Goal: Check status: Check status

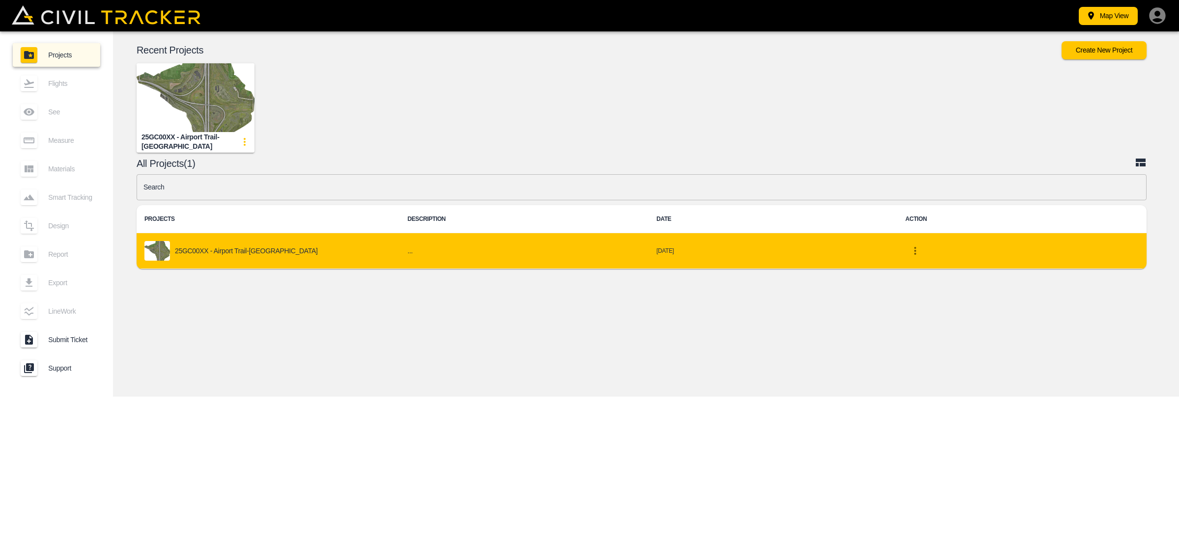
click at [222, 253] on p "25GC00XX - Airport Trail-[GEOGRAPHIC_DATA]" at bounding box center [246, 251] width 143 height 8
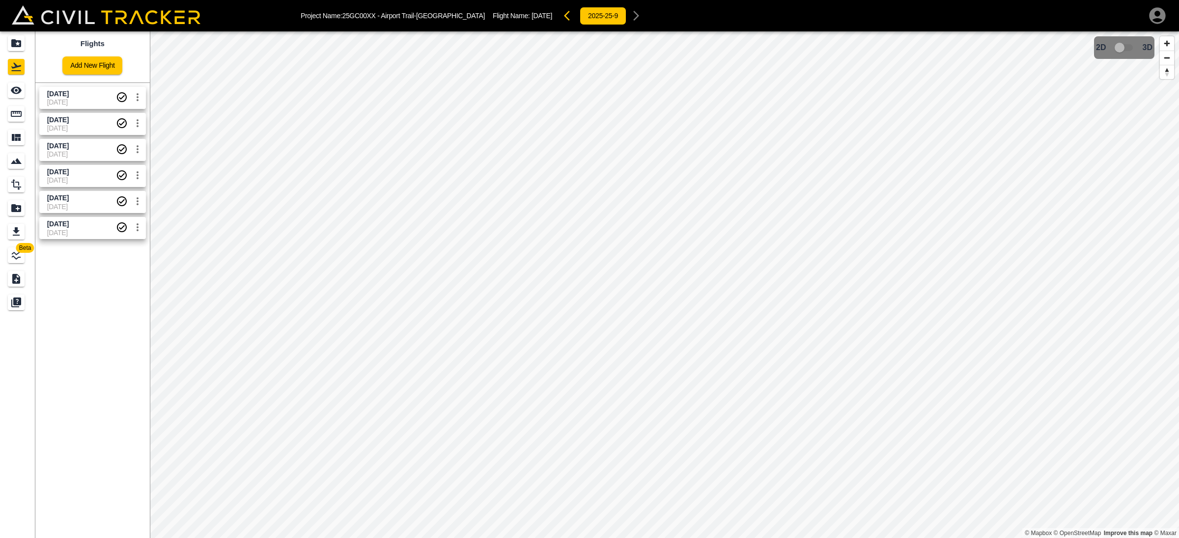
click at [81, 102] on span "[DATE]" at bounding box center [81, 102] width 69 height 8
click at [69, 91] on span "[DATE]" at bounding box center [58, 94] width 22 height 8
click at [580, 19] on button "2025-25-9" at bounding box center [603, 16] width 47 height 18
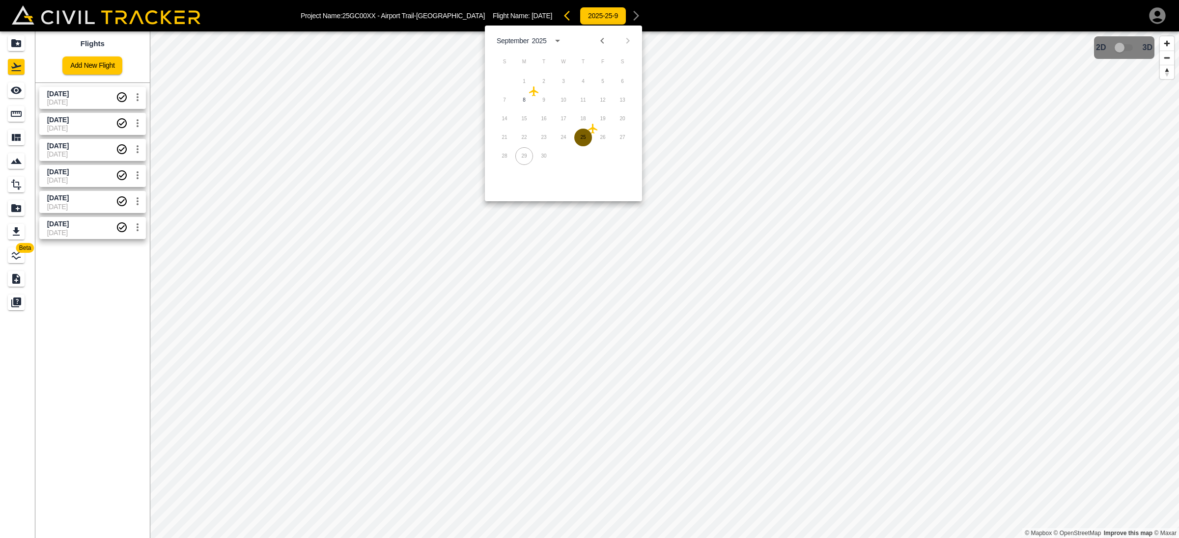
click at [586, 136] on button "25" at bounding box center [583, 138] width 18 height 18
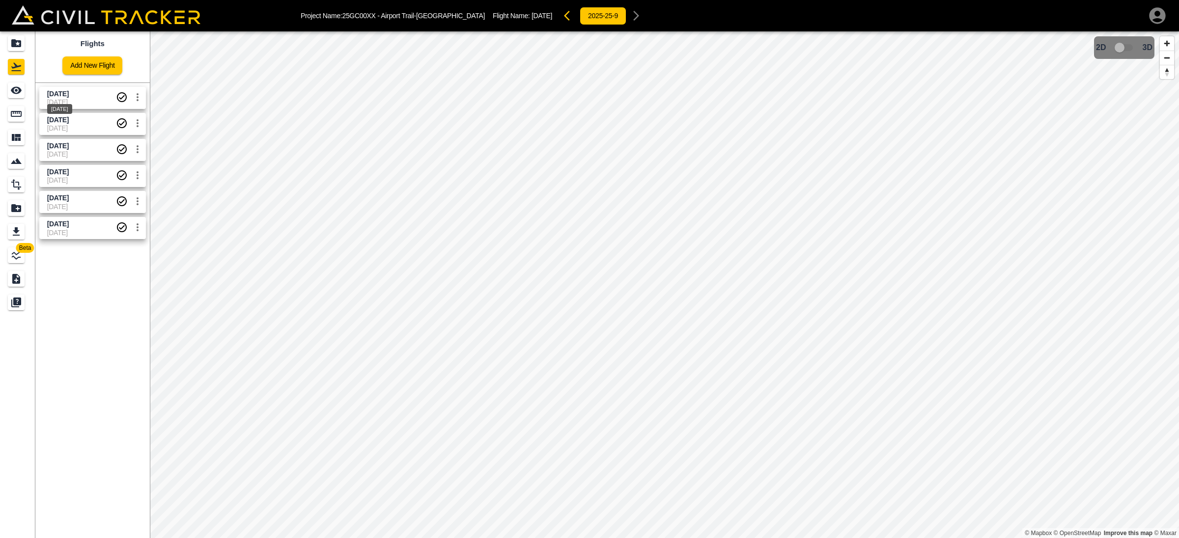
click at [69, 96] on span "[DATE]" at bounding box center [58, 94] width 22 height 8
click at [136, 94] on icon "settings" at bounding box center [138, 97] width 12 height 12
click at [136, 94] on div at bounding box center [589, 269] width 1179 height 538
click at [564, 15] on icon "button" at bounding box center [570, 16] width 12 height 12
click at [621, 15] on icon "button" at bounding box center [627, 16] width 12 height 12
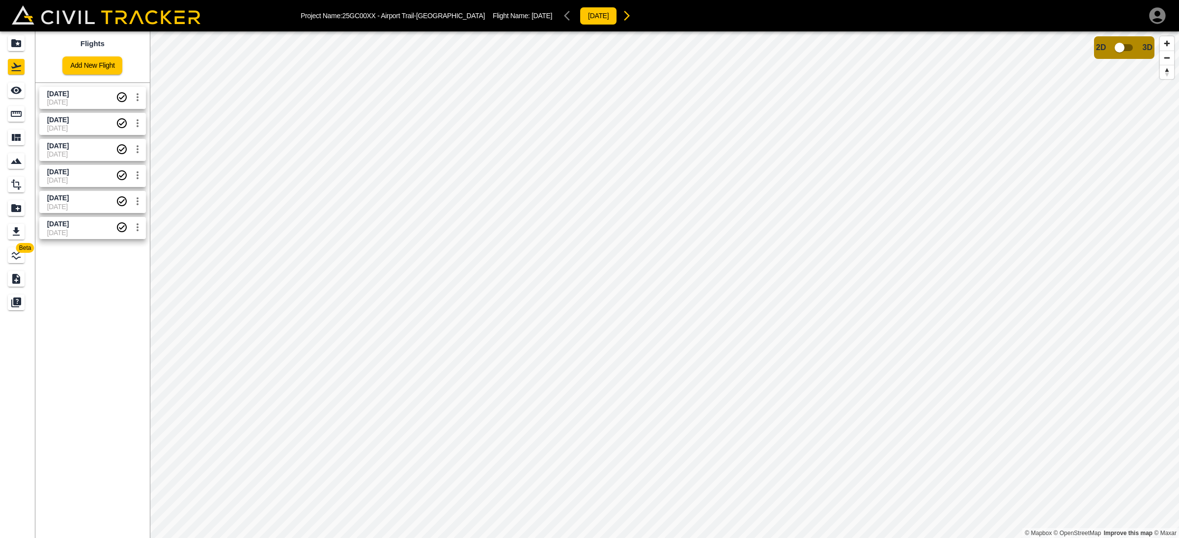
click at [560, 13] on div "[DATE]" at bounding box center [598, 16] width 77 height 20
click at [621, 14] on icon "button" at bounding box center [627, 16] width 12 height 12
click at [621, 15] on icon "button" at bounding box center [627, 16] width 12 height 12
click at [624, 19] on icon "button" at bounding box center [627, 16] width 6 height 10
click at [560, 17] on div "[DATE]" at bounding box center [598, 16] width 77 height 20
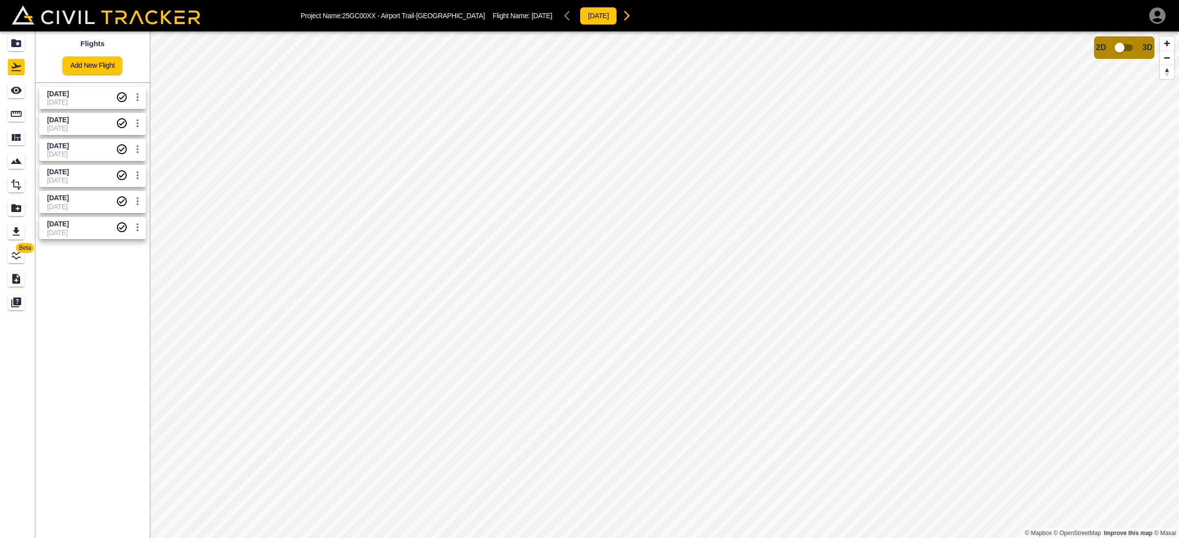
click at [560, 17] on div "[DATE]" at bounding box center [598, 16] width 77 height 20
click at [580, 18] on button "[DATE]" at bounding box center [598, 16] width 37 height 18
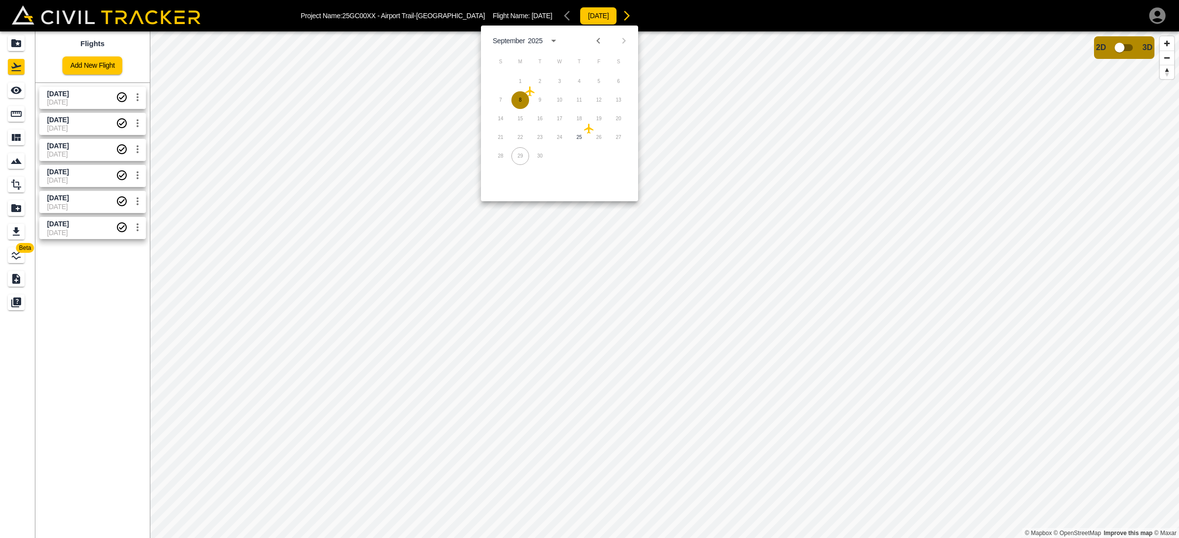
click at [519, 98] on button "8" at bounding box center [520, 100] width 18 height 18
click at [584, 138] on button "25" at bounding box center [579, 138] width 18 height 18
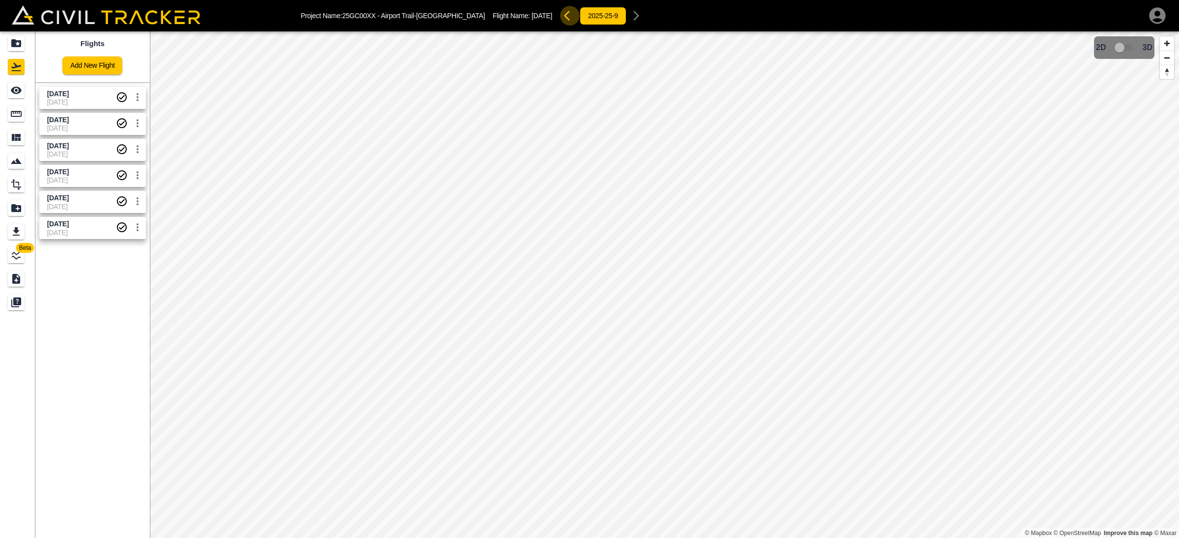
click at [564, 15] on icon "button" at bounding box center [570, 16] width 12 height 12
click at [560, 17] on div "[DATE]" at bounding box center [598, 16] width 77 height 20
click at [560, 18] on div "[DATE]" at bounding box center [598, 16] width 77 height 20
click at [621, 16] on icon "button" at bounding box center [627, 16] width 12 height 12
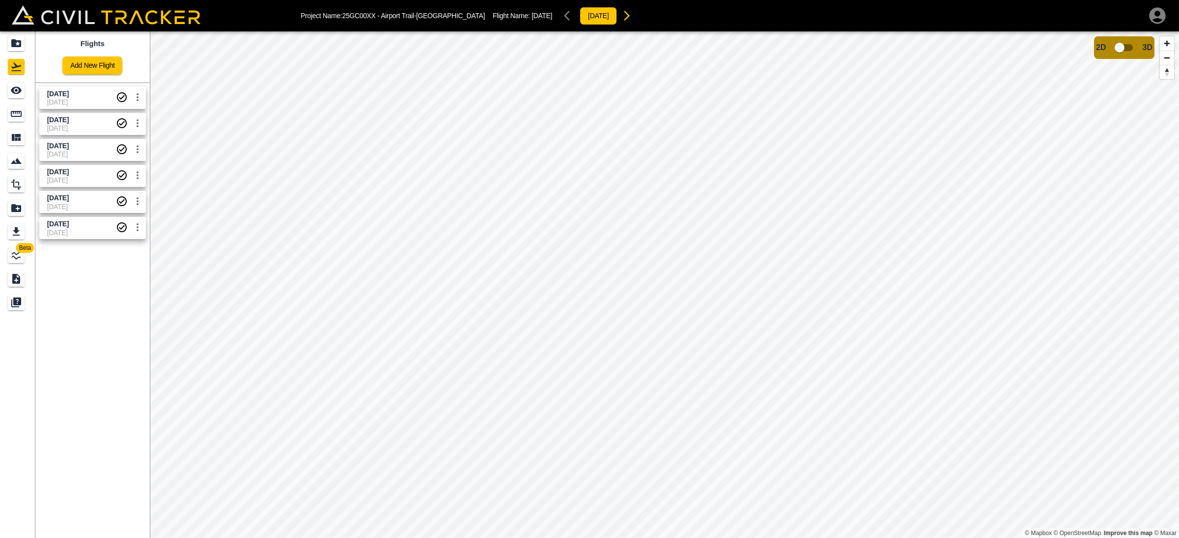
click at [621, 16] on icon "button" at bounding box center [627, 16] width 12 height 12
click at [580, 16] on button "[DATE]" at bounding box center [598, 16] width 37 height 18
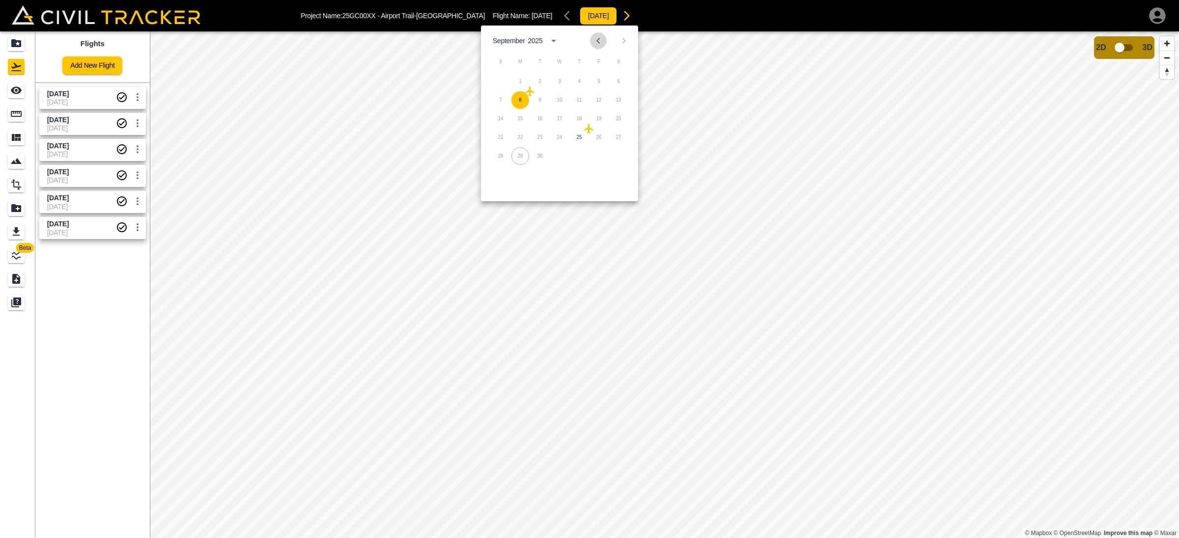
click at [598, 43] on icon "Previous month" at bounding box center [598, 41] width 12 height 12
click at [616, 43] on button "Next month" at bounding box center [623, 40] width 17 height 17
click at [616, 43] on div at bounding box center [611, 40] width 12 height 17
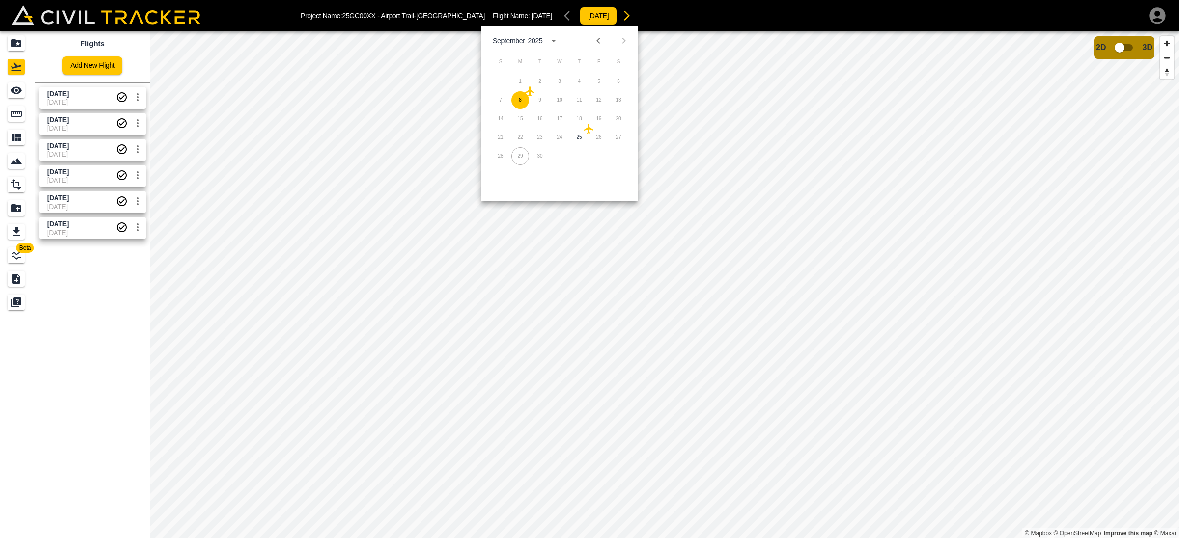
click at [75, 230] on span "[DATE]" at bounding box center [81, 233] width 69 height 8
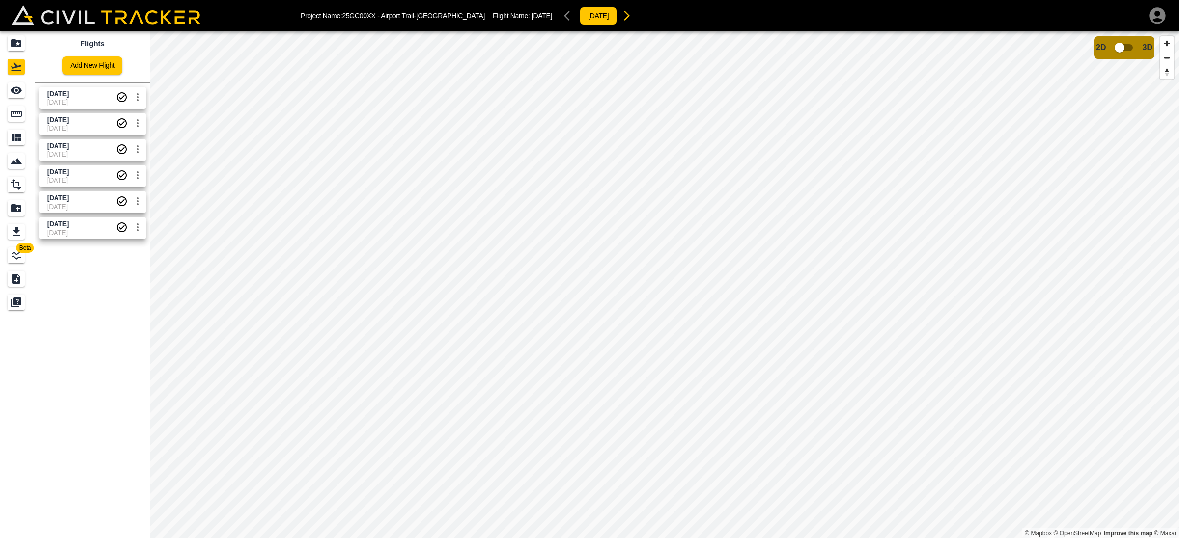
click at [76, 202] on span "[DATE]" at bounding box center [81, 198] width 69 height 9
click at [73, 227] on div "[DATE]" at bounding box center [59, 236] width 27 height 18
click at [83, 188] on div "[DATE] [DATE]" at bounding box center [90, 200] width 111 height 26
click at [69, 199] on span "[DATE]" at bounding box center [58, 198] width 22 height 8
click at [73, 229] on div "[DATE]" at bounding box center [59, 236] width 27 height 18
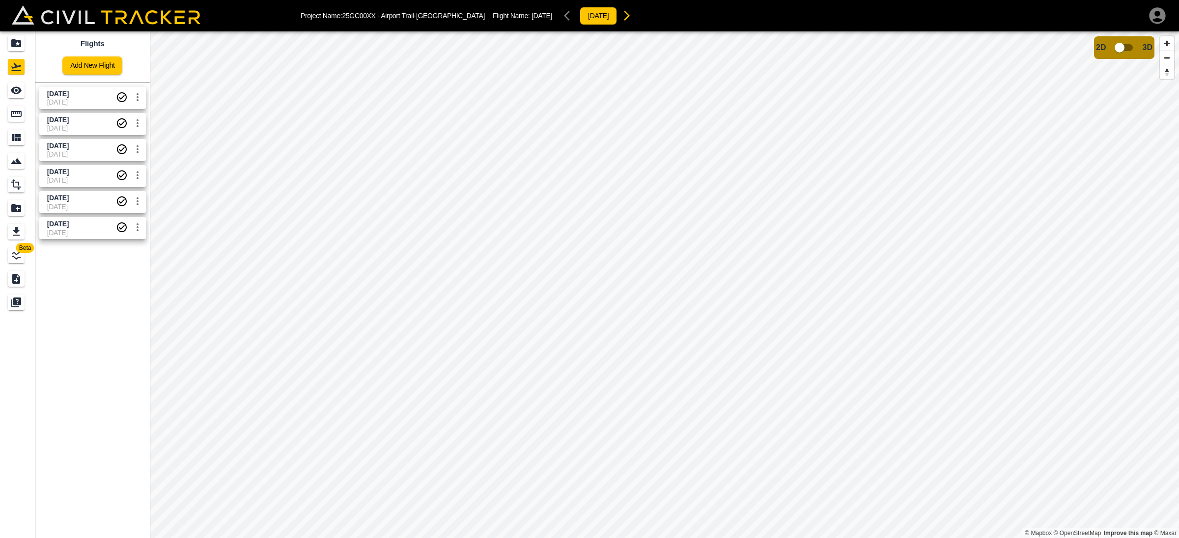
click at [84, 202] on span "[DATE]" at bounding box center [81, 198] width 69 height 9
click at [96, 232] on span "[DATE]" at bounding box center [81, 233] width 69 height 8
click at [90, 202] on span "[DATE]" at bounding box center [81, 198] width 69 height 9
click at [92, 233] on span "[DATE]" at bounding box center [81, 233] width 69 height 8
click at [92, 206] on span "[DATE]" at bounding box center [81, 207] width 69 height 8
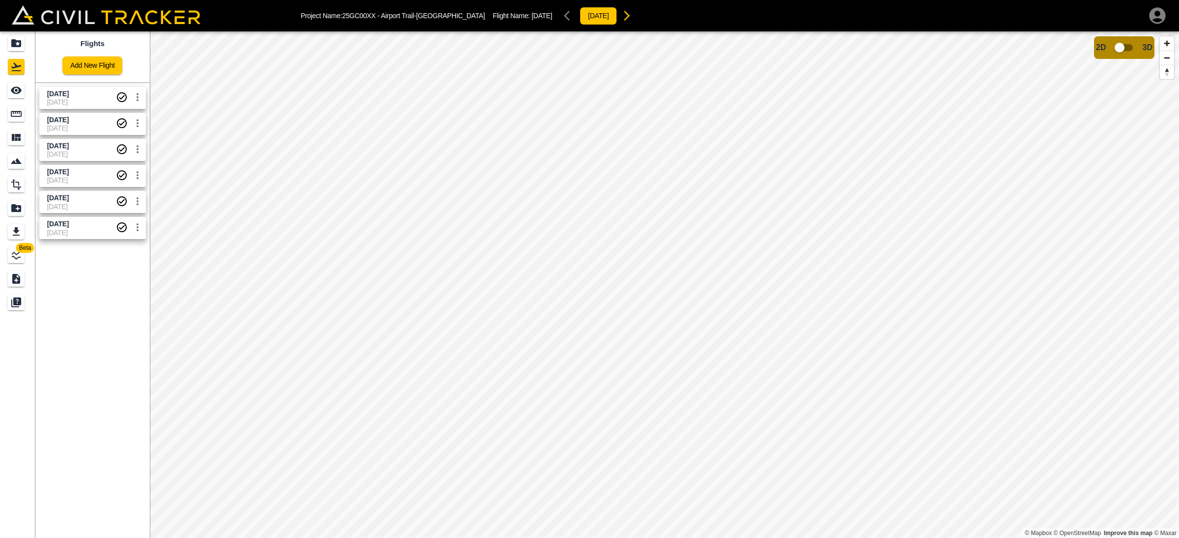
click at [93, 230] on span "[DATE]" at bounding box center [81, 233] width 69 height 8
click at [91, 205] on span "[DATE]" at bounding box center [81, 207] width 69 height 8
click at [92, 224] on span "[DATE]" at bounding box center [81, 224] width 69 height 9
click at [90, 206] on span "[DATE]" at bounding box center [81, 207] width 69 height 8
click at [69, 223] on span "[DATE]" at bounding box center [58, 224] width 22 height 8
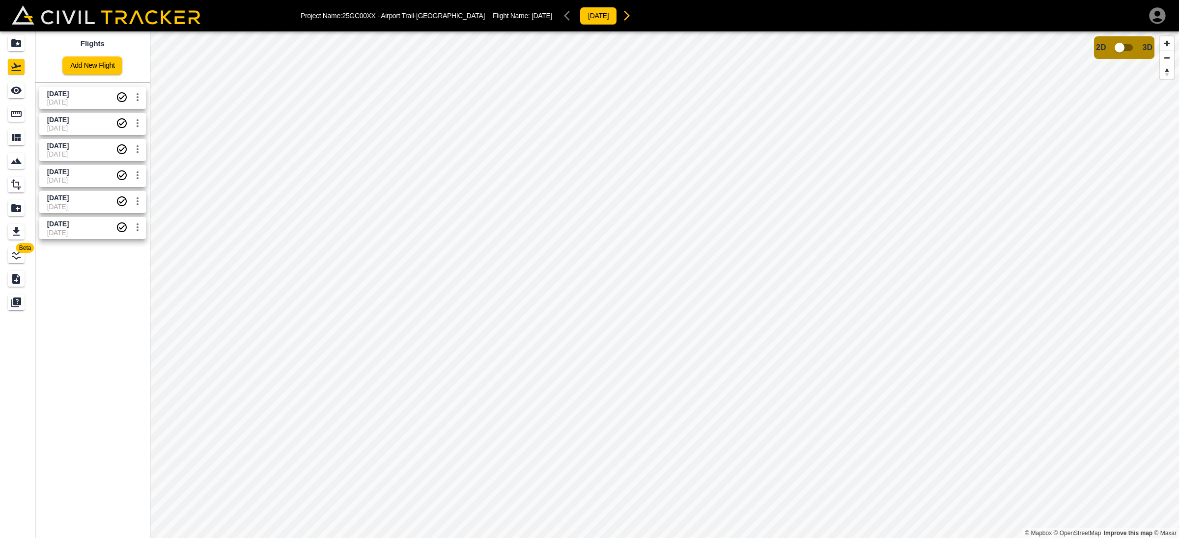
click at [87, 195] on span "[DATE]" at bounding box center [81, 198] width 69 height 9
click at [91, 170] on span "[DATE]" at bounding box center [81, 172] width 69 height 9
click at [91, 149] on span "[DATE]" at bounding box center [81, 145] width 69 height 9
click at [90, 127] on span "[DATE]" at bounding box center [81, 128] width 69 height 8
click at [89, 93] on span "[DATE]" at bounding box center [81, 93] width 69 height 9
